Goal: Transaction & Acquisition: Purchase product/service

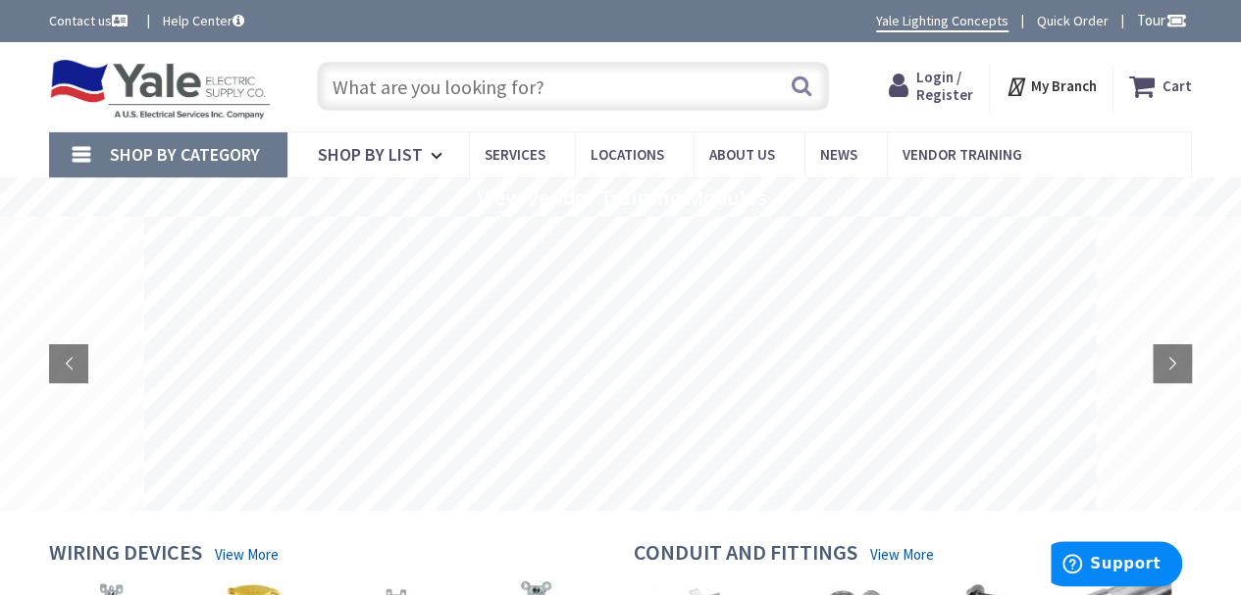
click at [623, 87] on input "text" at bounding box center [573, 86] width 512 height 49
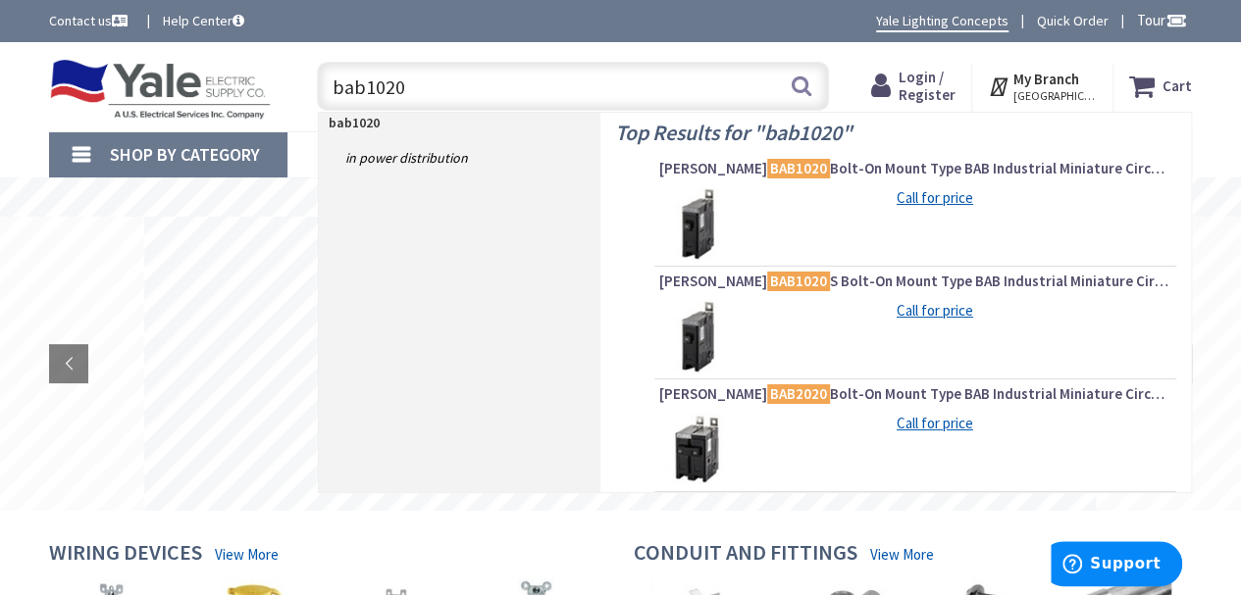
type input "bab1020"
click at [695, 215] on img at bounding box center [696, 224] width 74 height 74
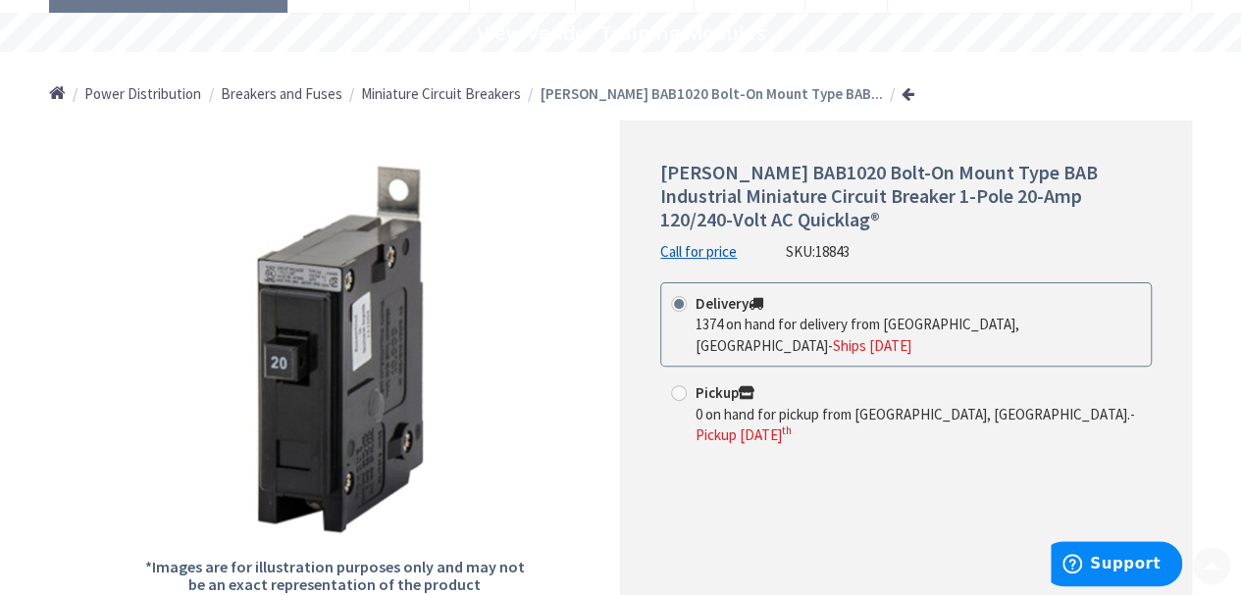
scroll to position [196, 0]
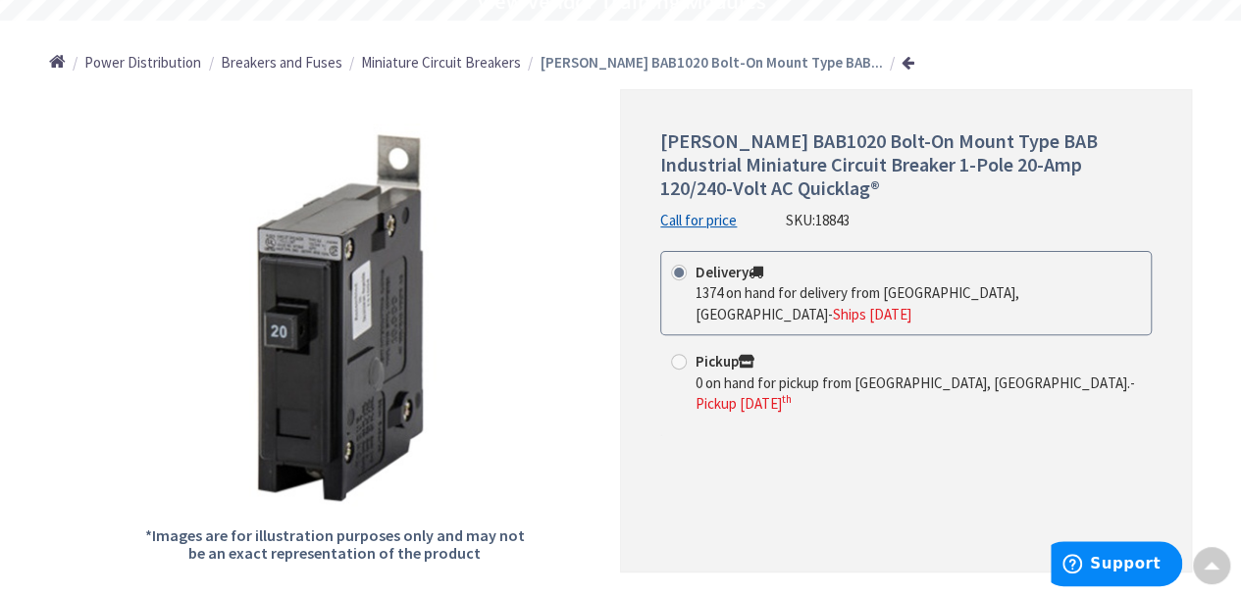
click at [678, 354] on span at bounding box center [679, 362] width 16 height 16
click at [678, 355] on input "Pickup 0 on hand for pickup from Newark, DE. - Pickup Tuesday, September 9 th" at bounding box center [682, 361] width 13 height 13
radio input "true"
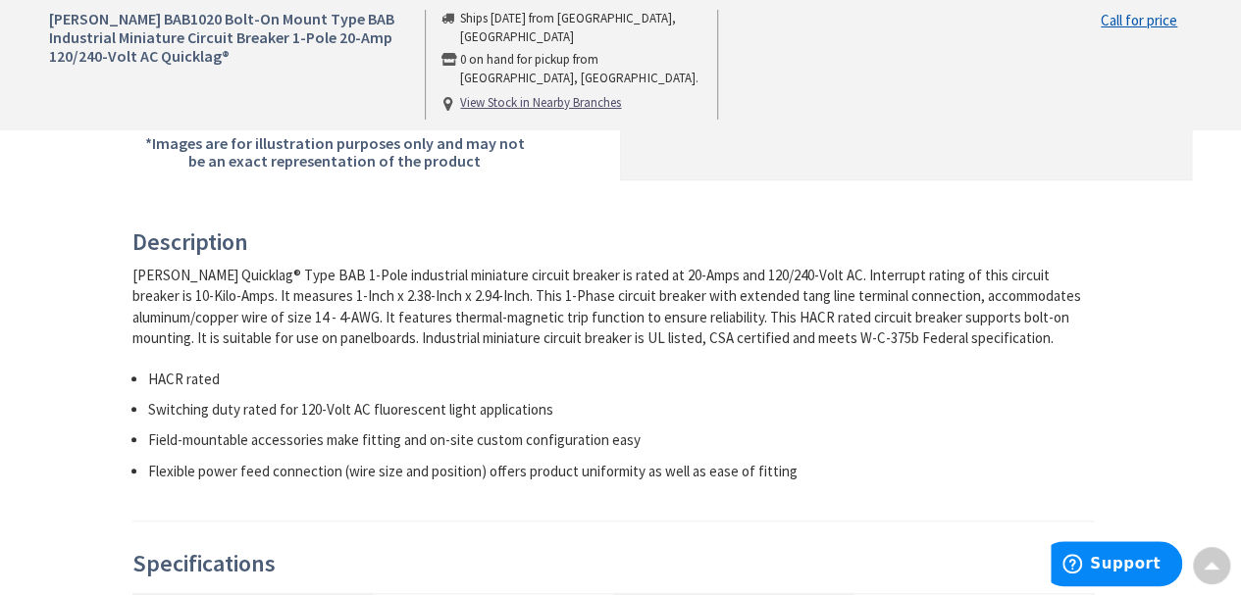
scroll to position [98, 0]
